Goal: Information Seeking & Learning: Check status

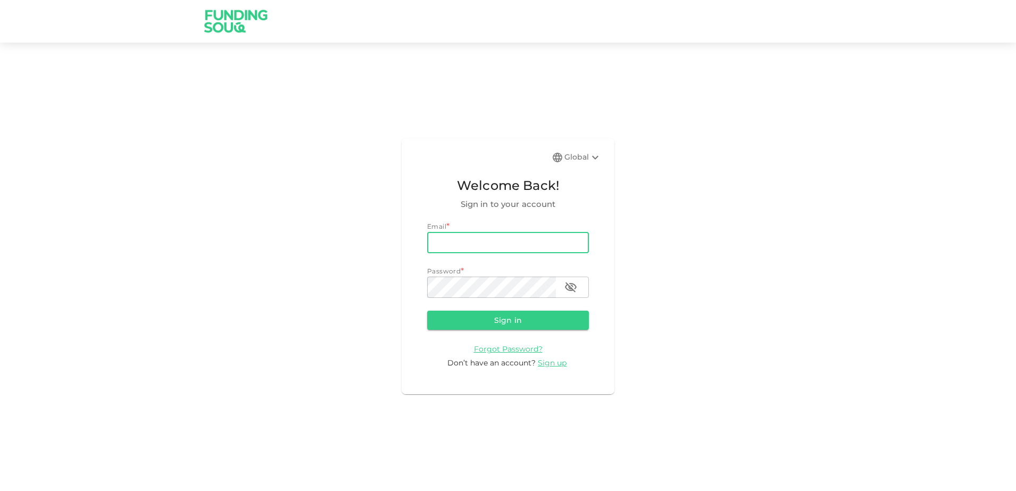
type input "[PERSON_NAME][EMAIL_ADDRESS][PERSON_NAME][PERSON_NAME][DOMAIN_NAME]"
click at [544, 241] on input "[PERSON_NAME][EMAIL_ADDRESS][PERSON_NAME][PERSON_NAME][DOMAIN_NAME]" at bounding box center [508, 242] width 162 height 21
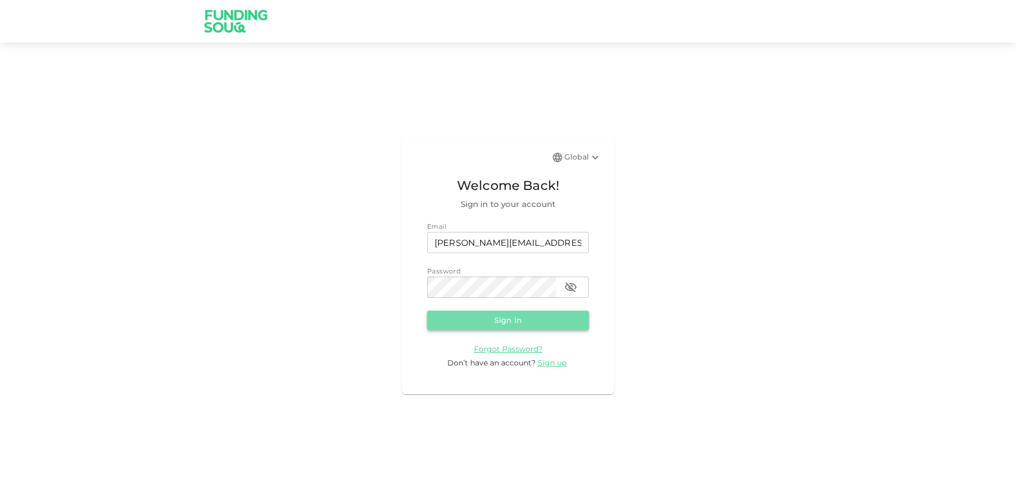
click at [521, 323] on button "Sign in" at bounding box center [508, 320] width 162 height 19
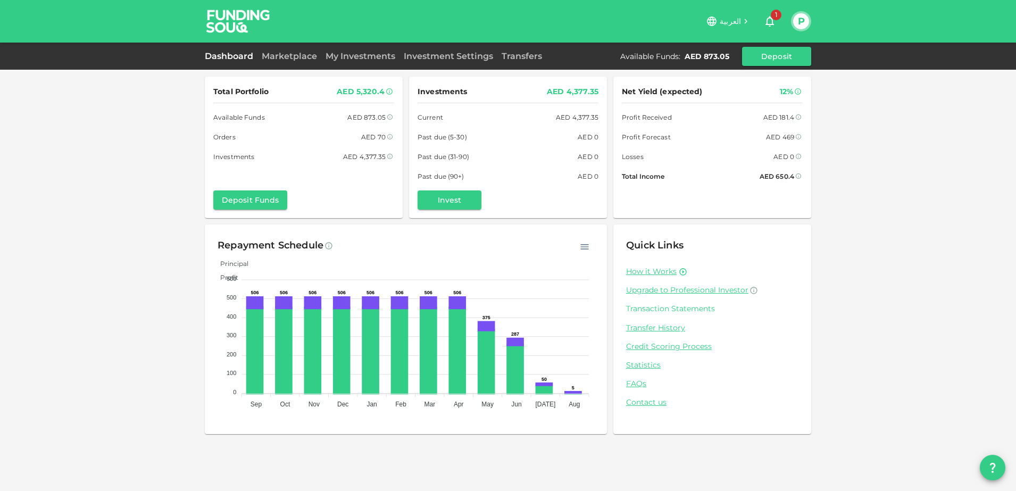
click at [686, 307] on link "Transaction Statements" at bounding box center [712, 309] width 172 height 10
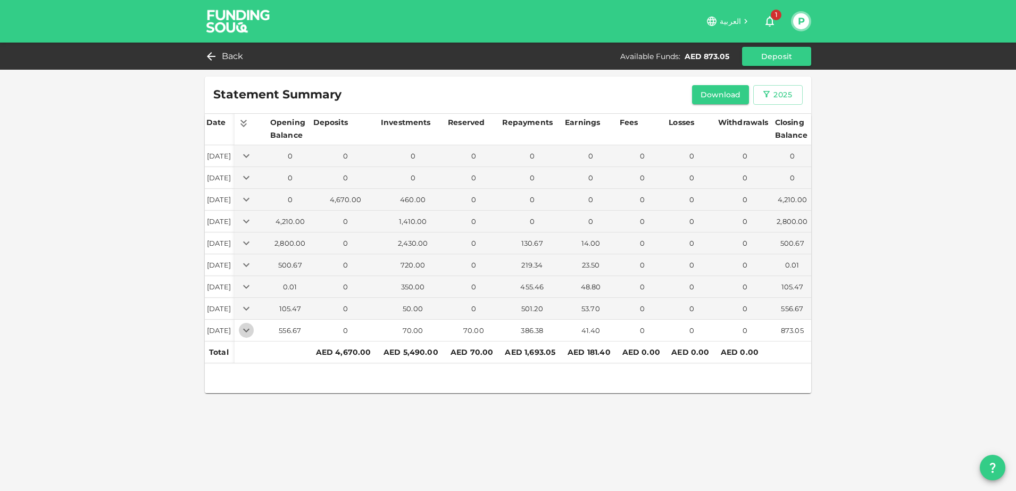
click at [253, 332] on icon "Expand" at bounding box center [246, 330] width 13 height 13
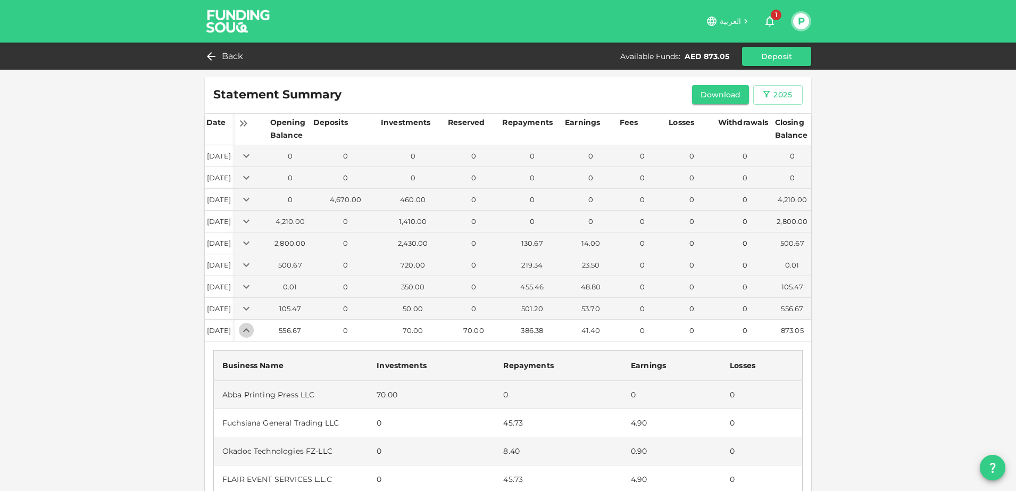
click at [249, 329] on icon "Expand" at bounding box center [246, 330] width 6 height 4
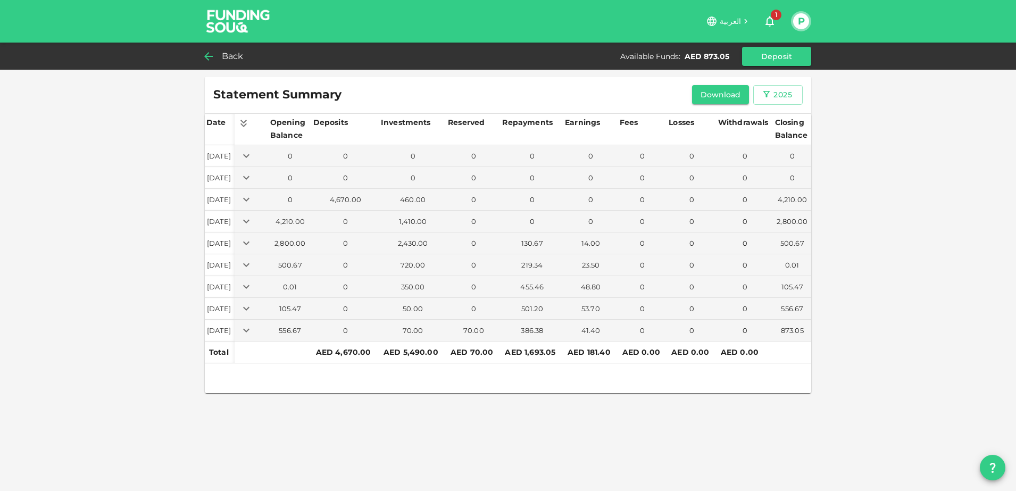
click at [214, 54] on icon at bounding box center [208, 56] width 13 height 13
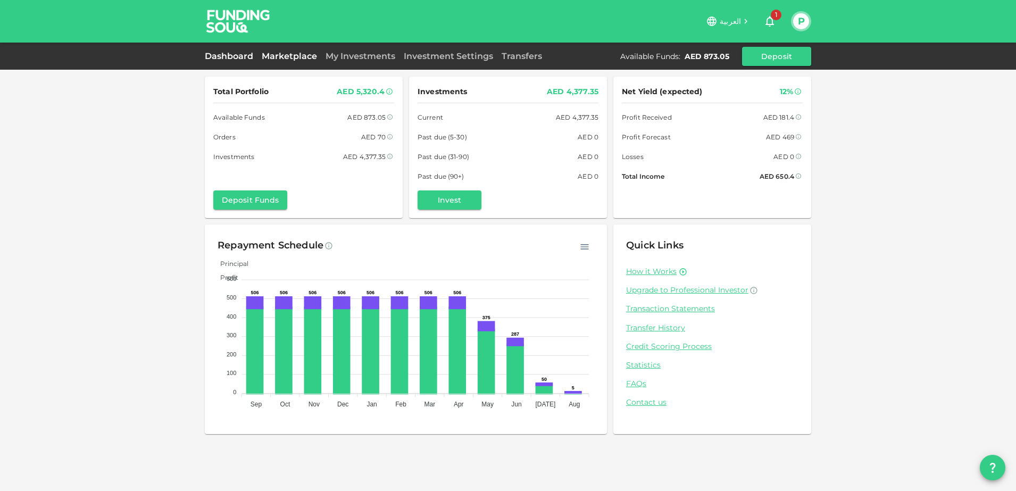
click at [290, 60] on link "Marketplace" at bounding box center [289, 56] width 64 height 10
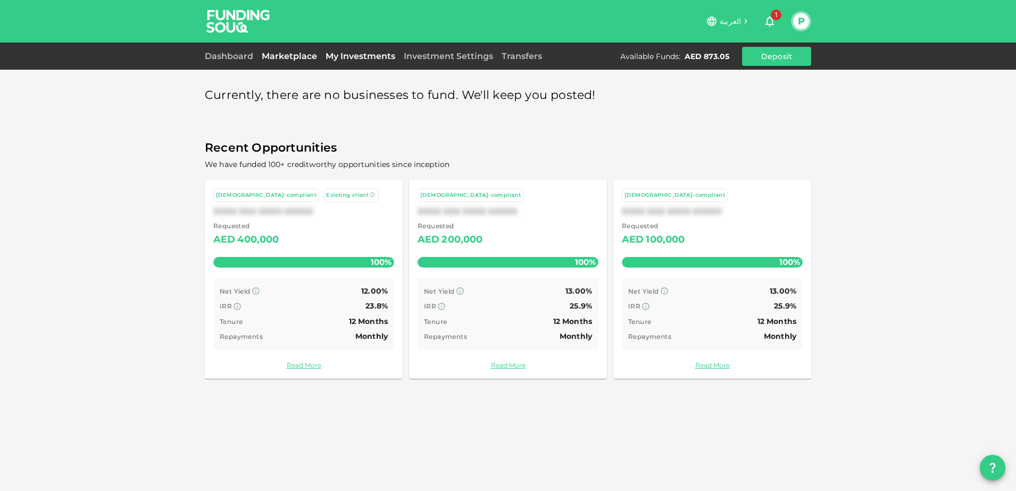
click at [370, 57] on link "My Investments" at bounding box center [360, 56] width 78 height 10
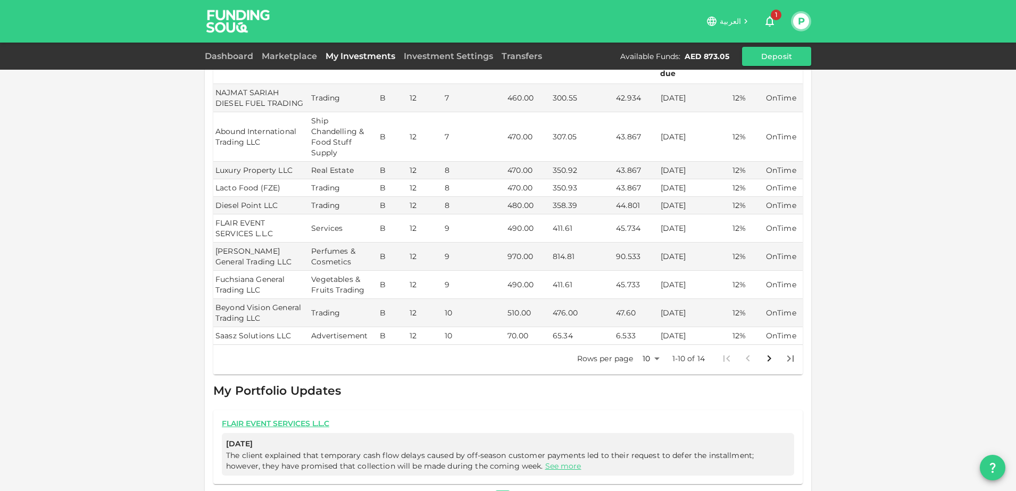
scroll to position [284, 0]
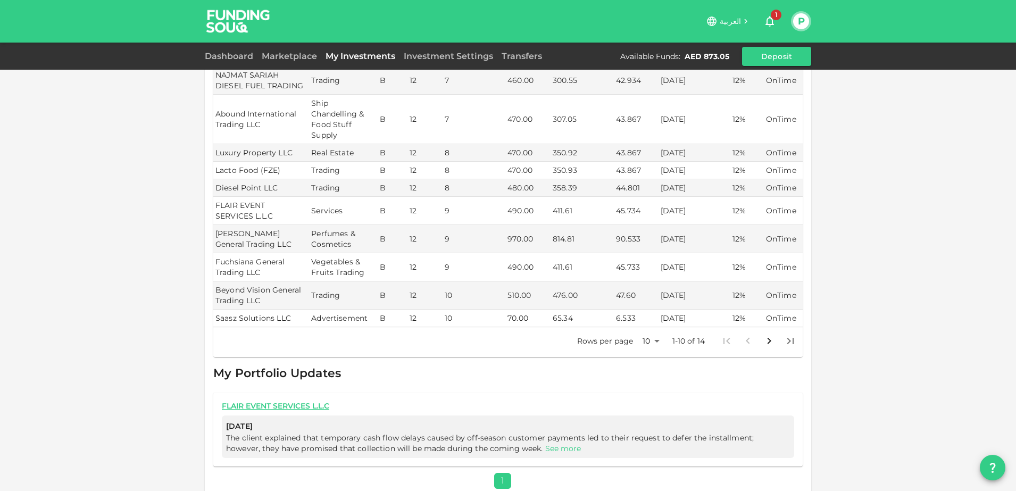
click at [545, 444] on link "See more" at bounding box center [563, 449] width 36 height 10
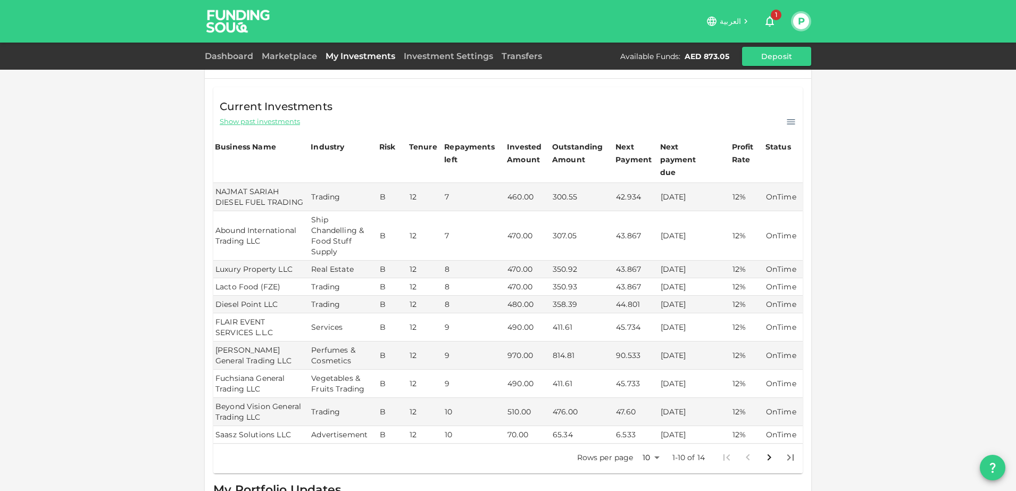
scroll to position [199, 0]
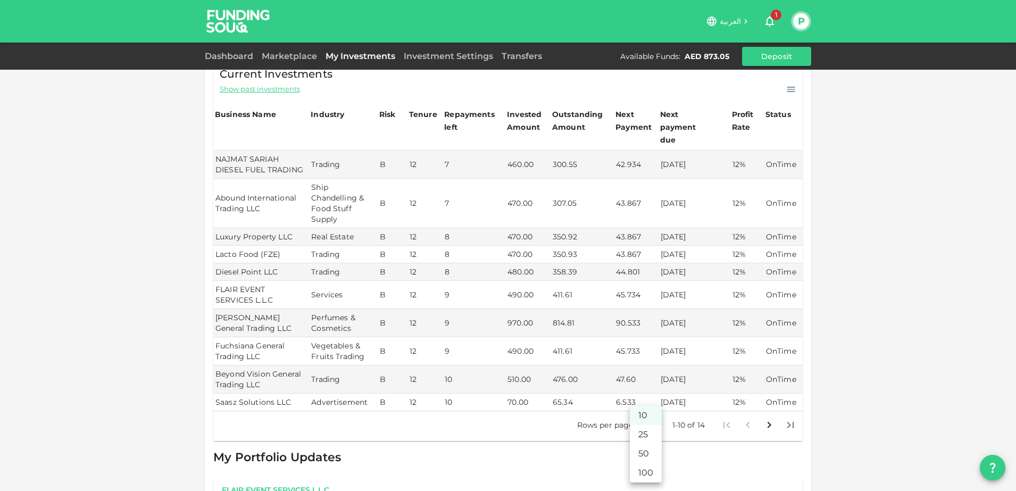
click at [648, 413] on body "العربية 1 P Dashboard Marketplace My Investments Investment Settings Transfers …" at bounding box center [508, 245] width 1016 height 491
click at [643, 437] on li "25" at bounding box center [646, 434] width 32 height 19
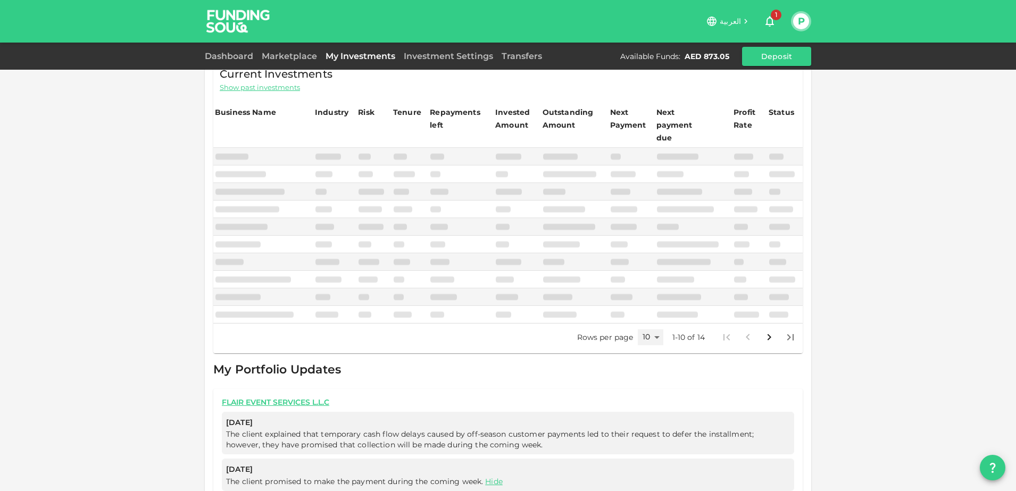
type input "25"
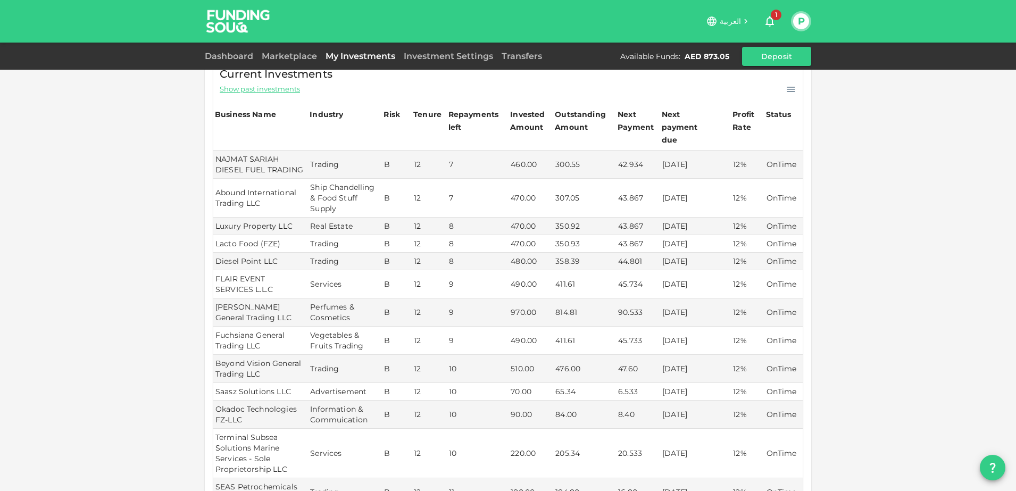
scroll to position [0, 0]
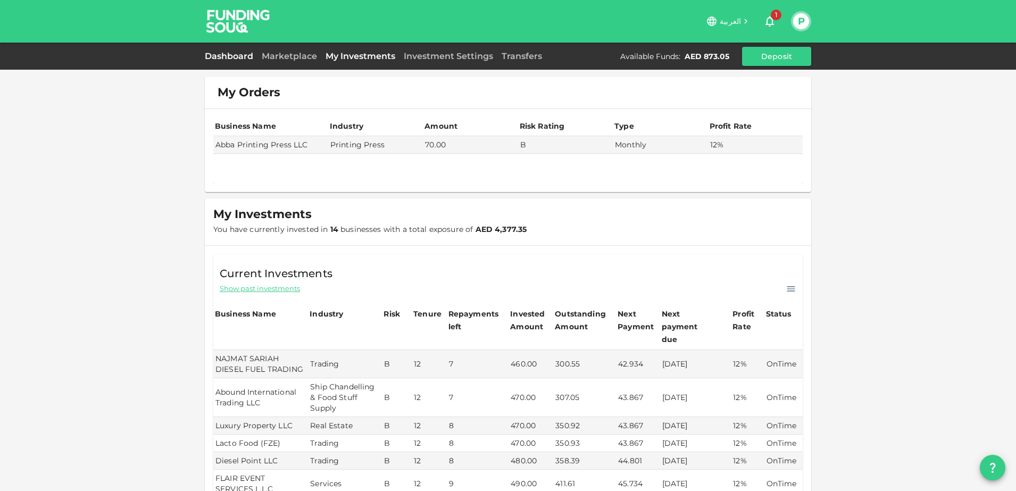
click at [236, 58] on link "Dashboard" at bounding box center [231, 56] width 53 height 10
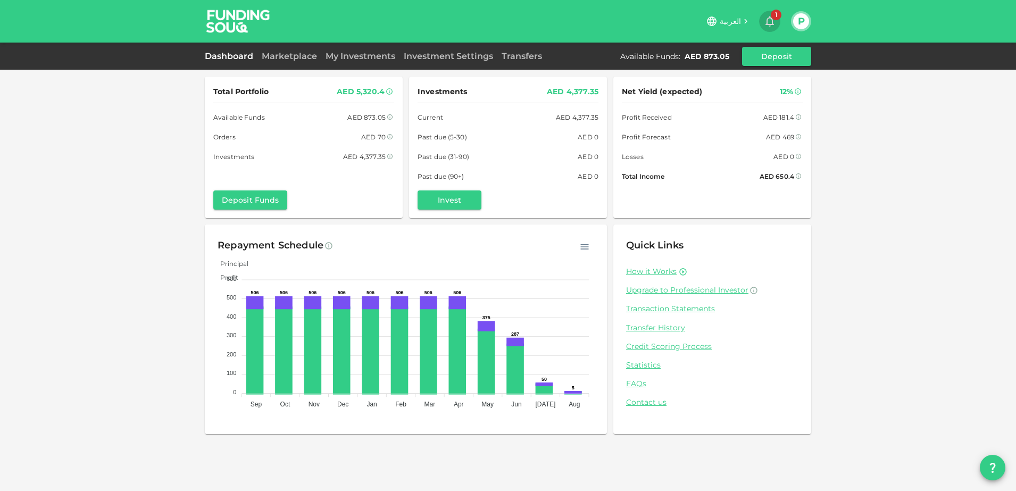
click at [776, 20] on span "1" at bounding box center [776, 15] width 11 height 11
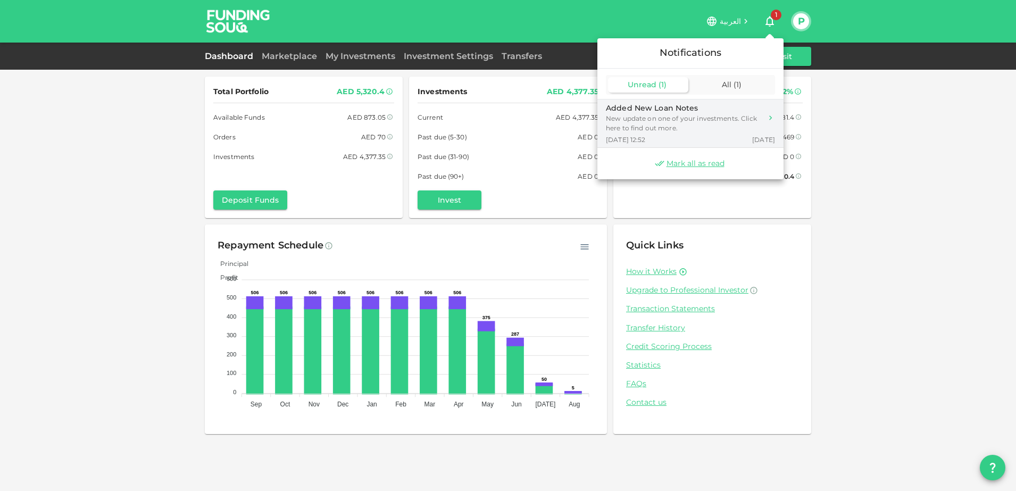
click at [694, 123] on div "New update on one of your investments. Click here to find out more." at bounding box center [684, 123] width 156 height 19
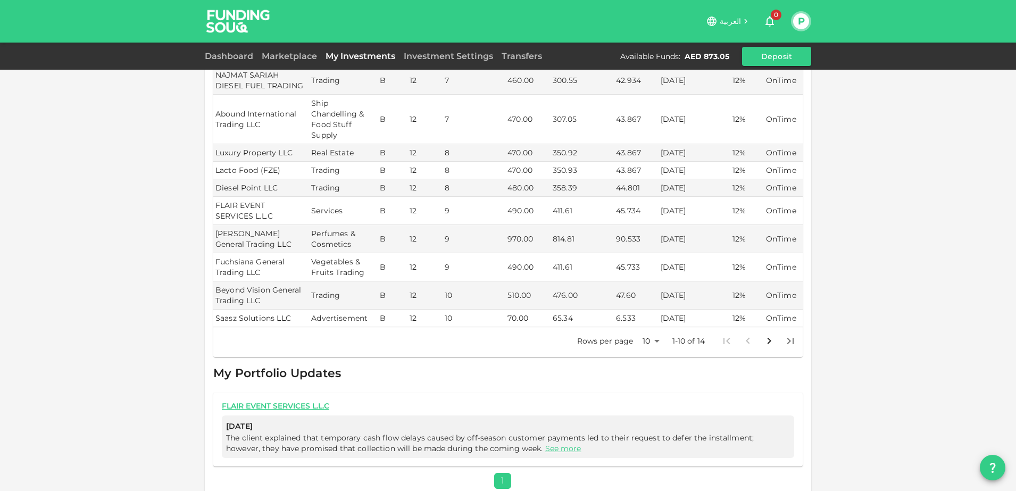
scroll to position [217, 0]
